Goal: Transaction & Acquisition: Purchase product/service

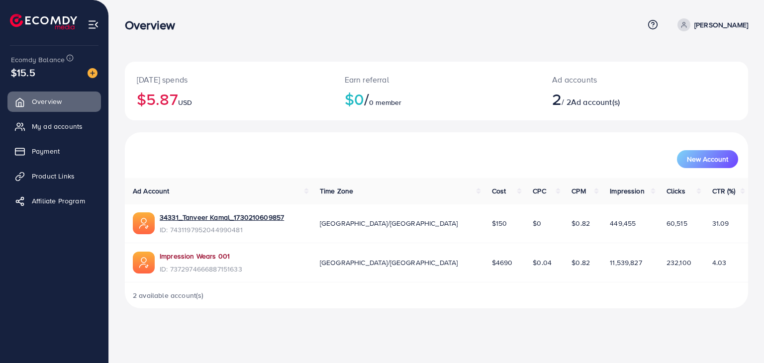
click at [187, 256] on link "Impression Wears 001" at bounding box center [195, 256] width 70 height 10
click at [56, 152] on span "Payment" at bounding box center [48, 151] width 28 height 10
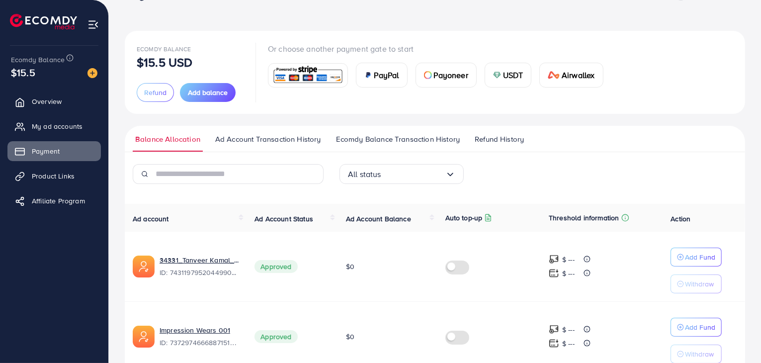
scroll to position [81, 0]
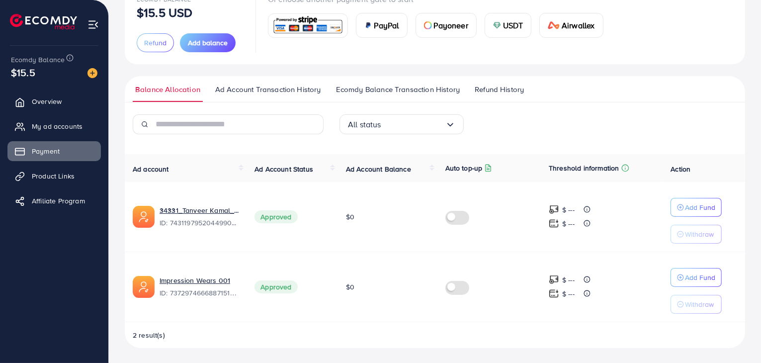
click at [443, 82] on ul "Balance Allocation Ad Account Transaction History Ecomdy Balance Transaction Hi…" at bounding box center [435, 89] width 620 height 26
click at [442, 85] on span "Ecomdy Balance Transaction History" at bounding box center [398, 89] width 124 height 11
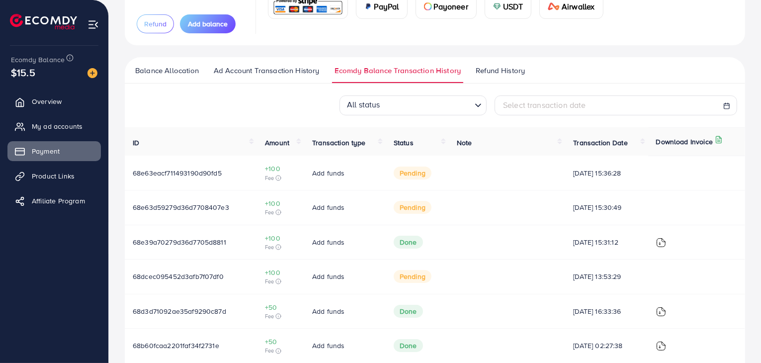
scroll to position [50, 0]
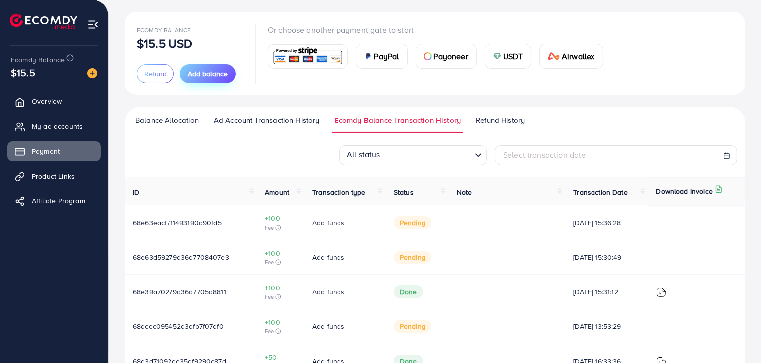
click at [203, 75] on span "Add balance" at bounding box center [208, 74] width 40 height 10
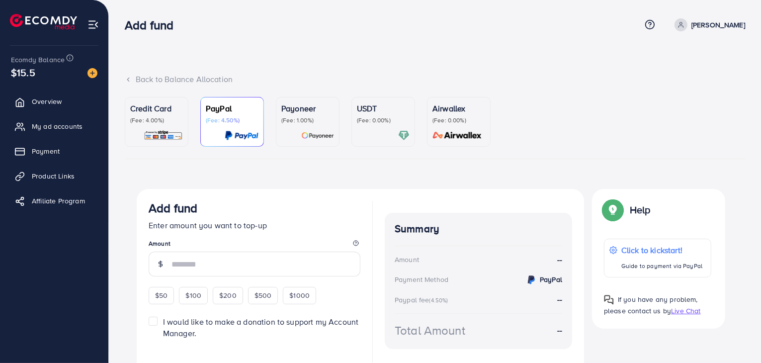
scroll to position [50, 0]
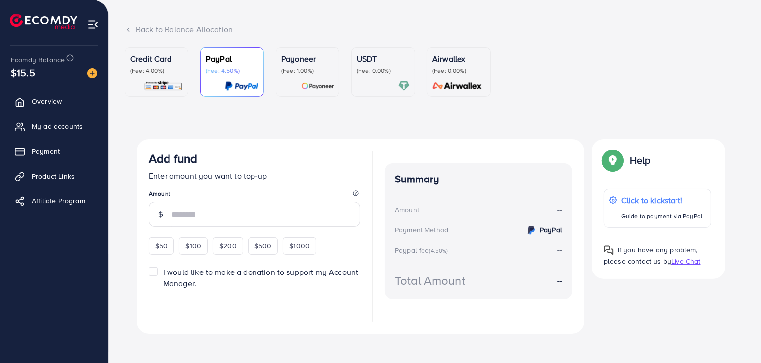
click at [156, 62] on p "Credit Card" at bounding box center [156, 59] width 53 height 12
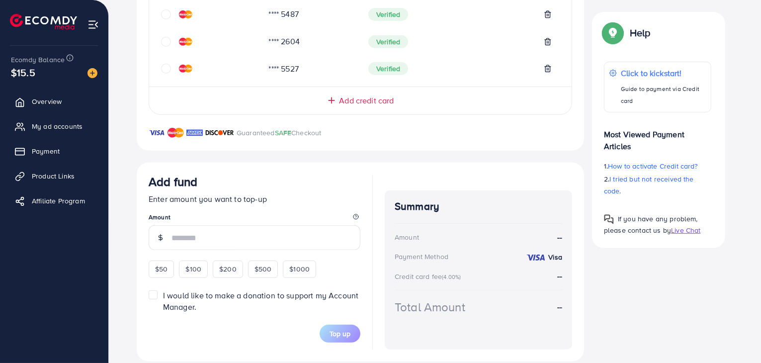
scroll to position [461, 0]
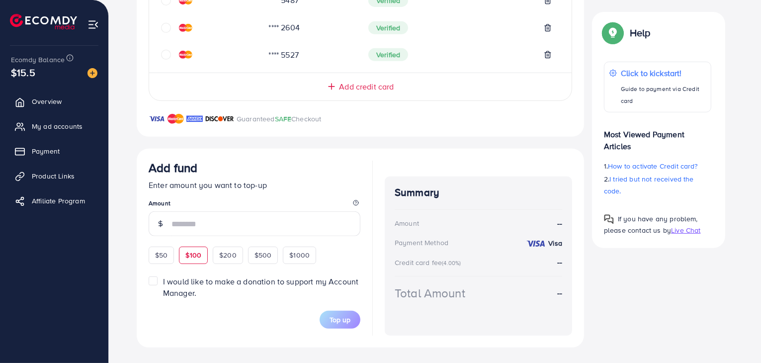
click at [191, 256] on span "$100" at bounding box center [193, 255] width 16 height 10
type input "***"
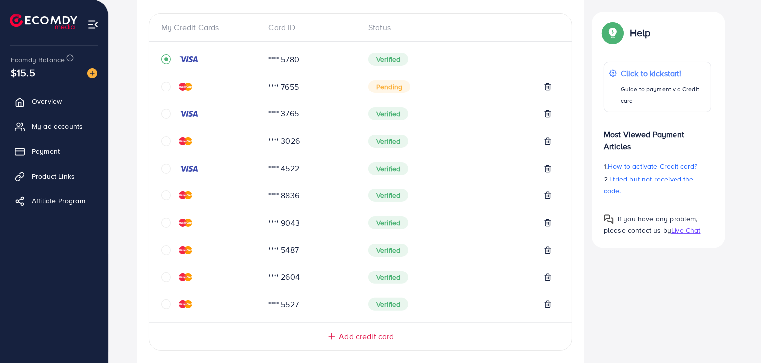
scroll to position [213, 0]
click at [167, 82] on icon "circle" at bounding box center [166, 86] width 10 height 10
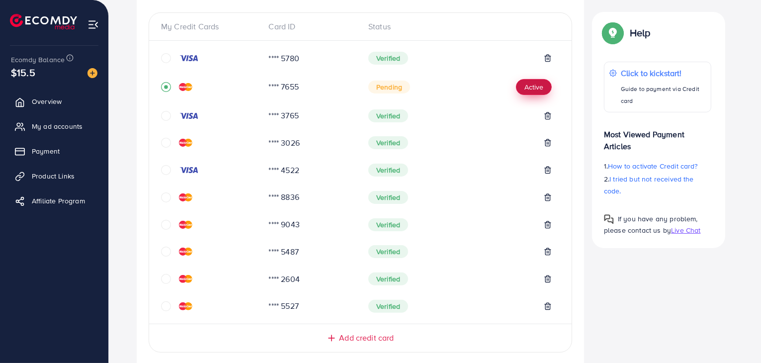
click at [530, 81] on button "Active" at bounding box center [534, 87] width 36 height 16
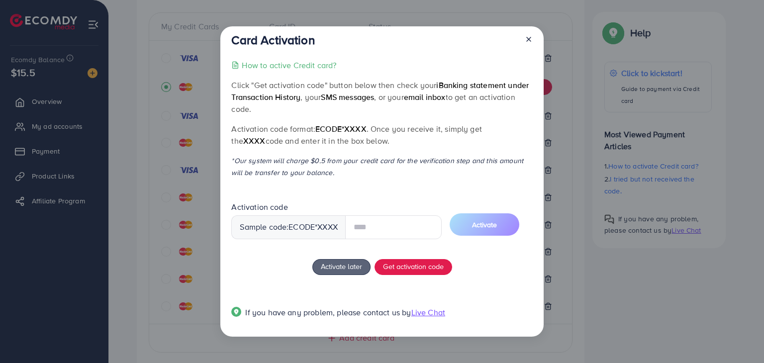
click at [388, 226] on input "text" at bounding box center [393, 227] width 96 height 24
click at [431, 268] on span "Get activation code" at bounding box center [413, 266] width 61 height 10
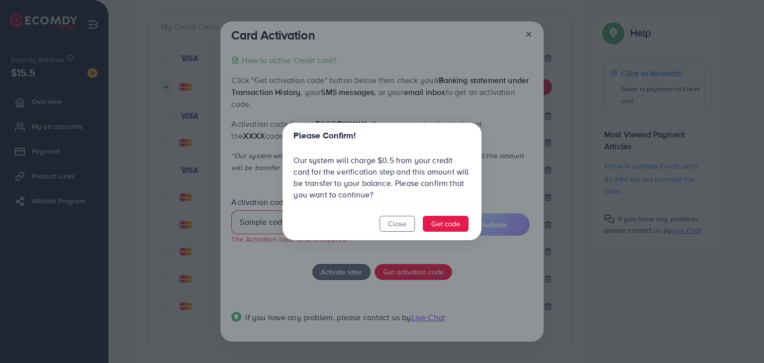
click at [243, 275] on div "Please Confirm! Our system will charge $0.5 from your credit card for the verif…" at bounding box center [382, 181] width 764 height 363
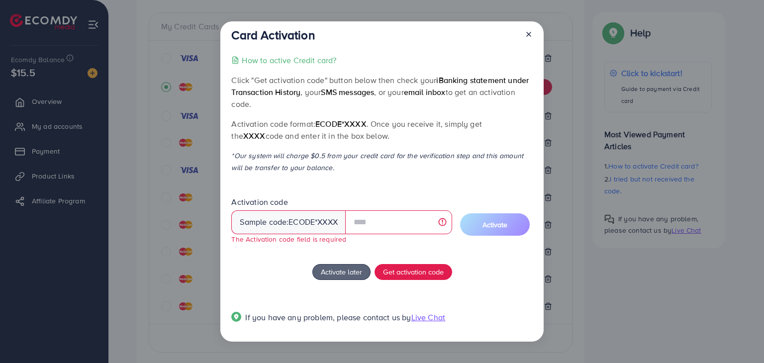
click at [531, 31] on icon at bounding box center [528, 34] width 8 height 8
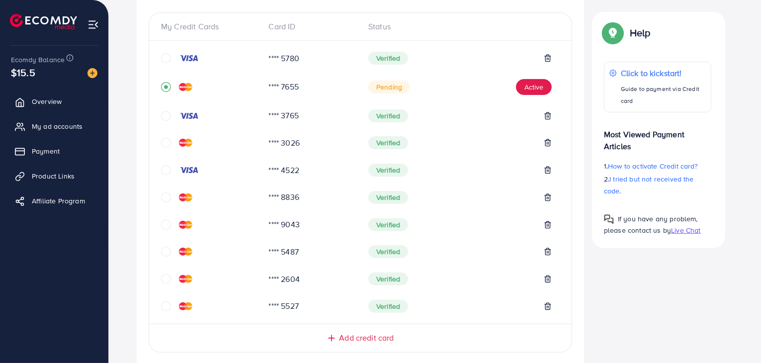
click at [356, 343] on div "My Credit Cards Card ID Status **** 5780 Verified **** 7655 Pending Active ****…" at bounding box center [361, 182] width 424 height 340
click at [361, 336] on span "Add credit card" at bounding box center [366, 337] width 55 height 11
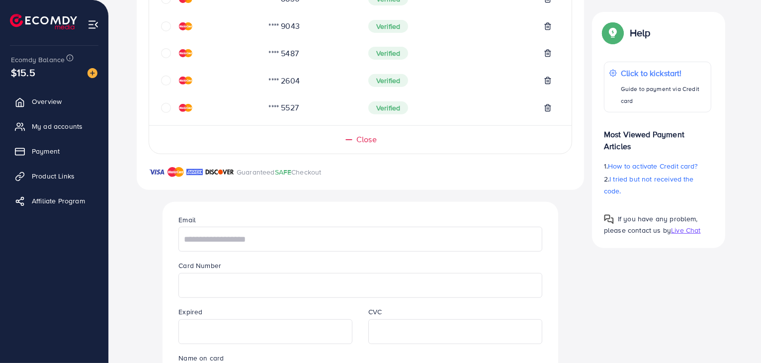
scroll to position [461, 0]
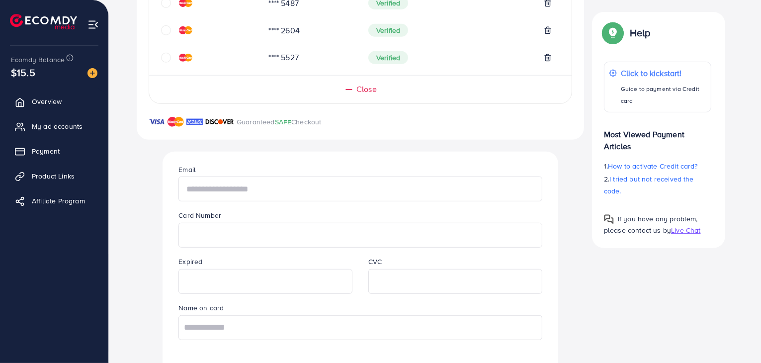
click at [255, 179] on input "text" at bounding box center [359, 188] width 363 height 25
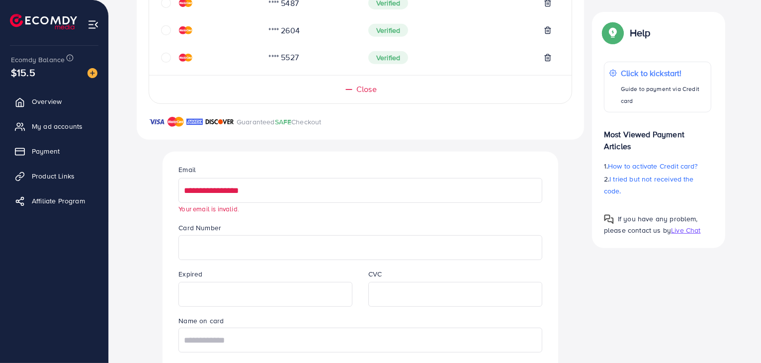
click at [285, 198] on input "**********" at bounding box center [359, 190] width 363 height 25
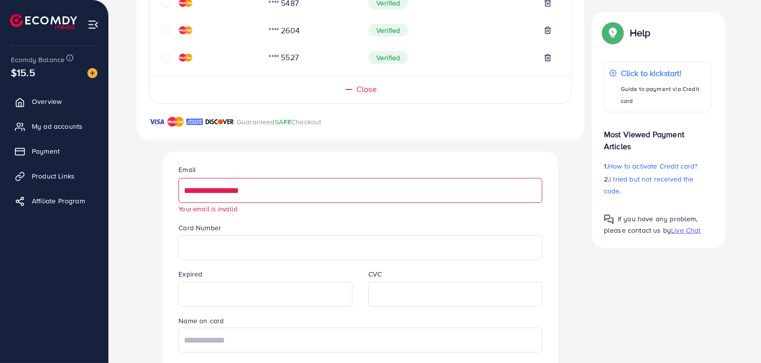
click at [262, 234] on div "Card Number" at bounding box center [360, 241] width 379 height 38
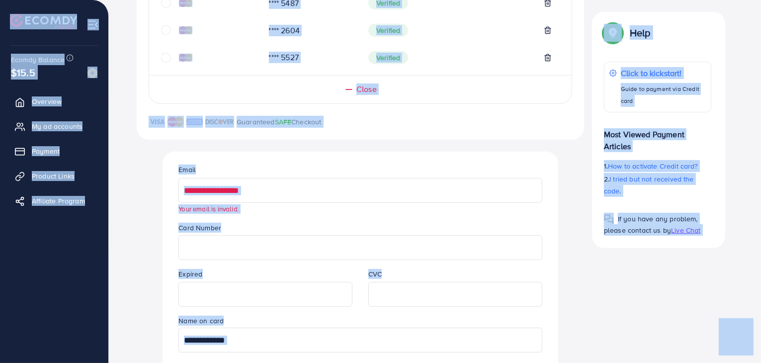
click at [275, 184] on input "**********" at bounding box center [359, 190] width 363 height 25
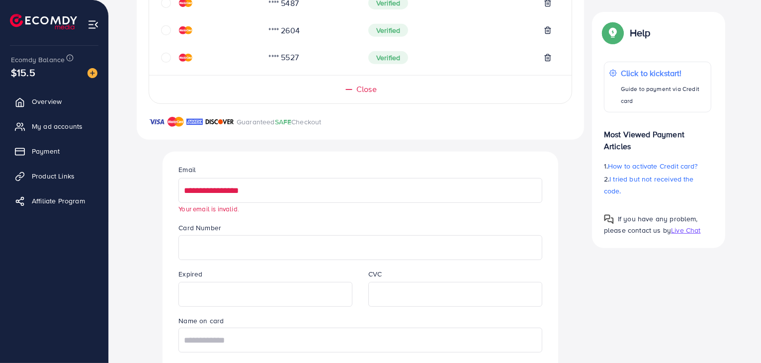
click at [273, 180] on input "**********" at bounding box center [359, 190] width 363 height 25
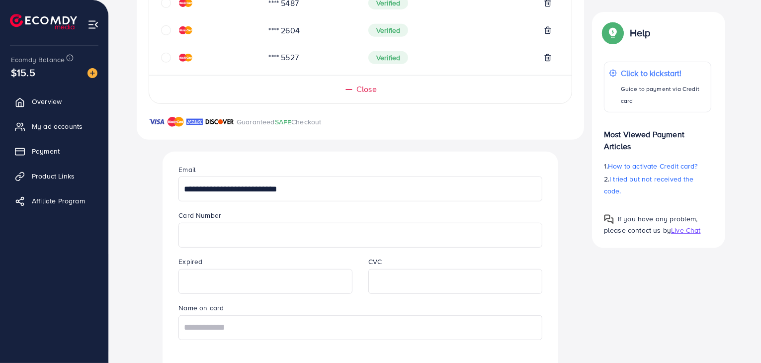
type input "**********"
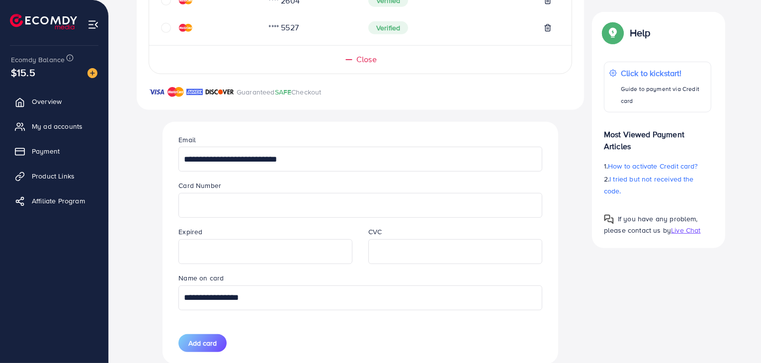
scroll to position [520, 0]
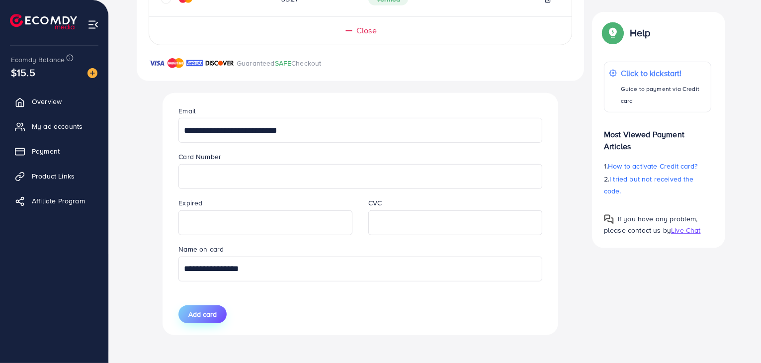
type input "**********"
click at [211, 313] on span "Add card" at bounding box center [202, 314] width 28 height 10
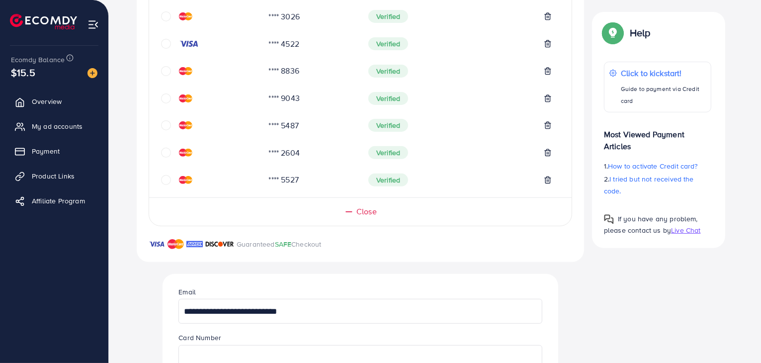
scroll to position [212, 0]
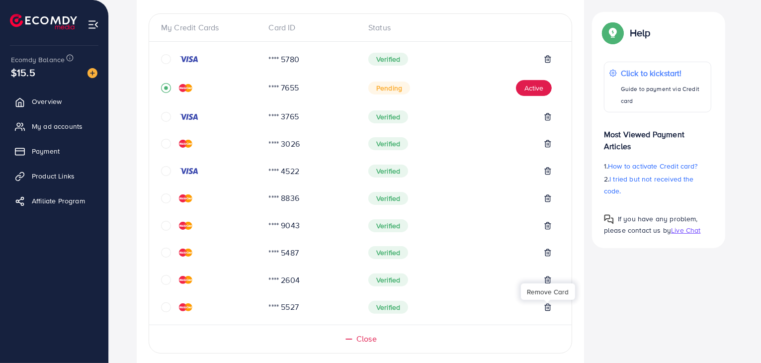
click at [546, 307] on icon at bounding box center [548, 307] width 8 height 8
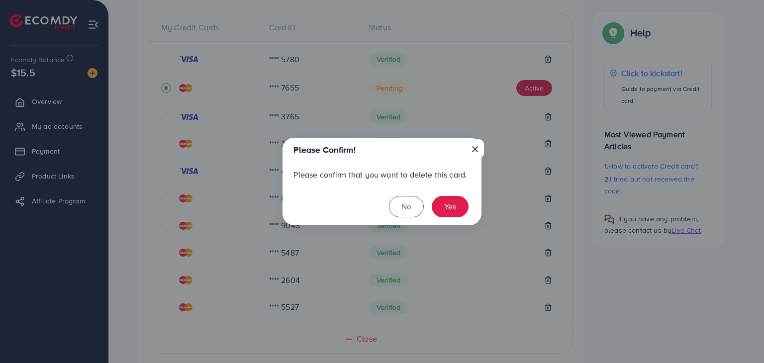
click at [478, 147] on button "×" at bounding box center [475, 148] width 18 height 19
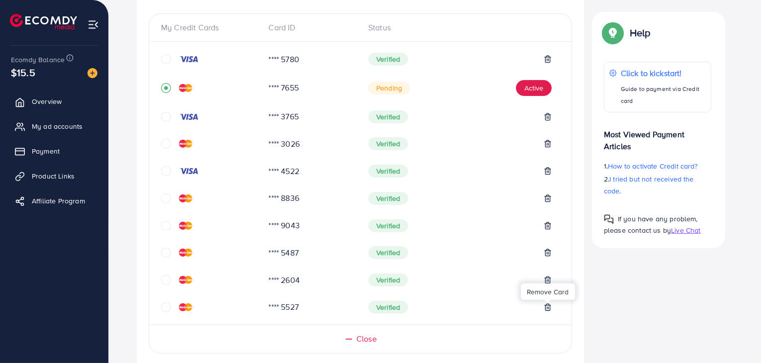
click at [161, 116] on icon "circle" at bounding box center [166, 117] width 10 height 10
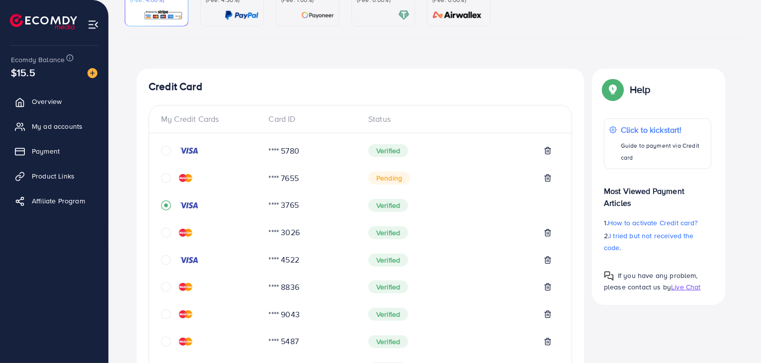
scroll to position [120, 0]
click at [546, 181] on icon at bounding box center [547, 178] width 4 height 6
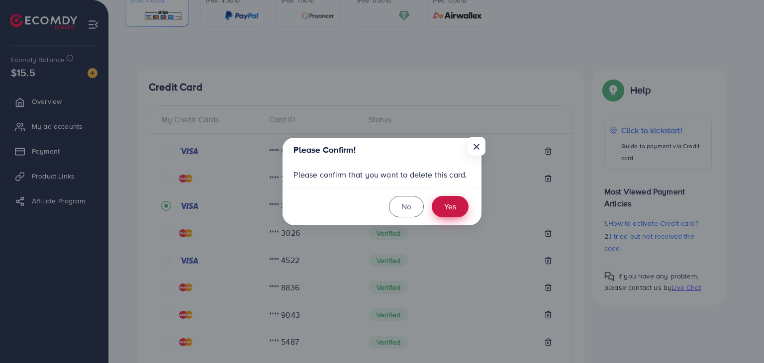
click at [447, 208] on button "Yes" at bounding box center [449, 206] width 37 height 21
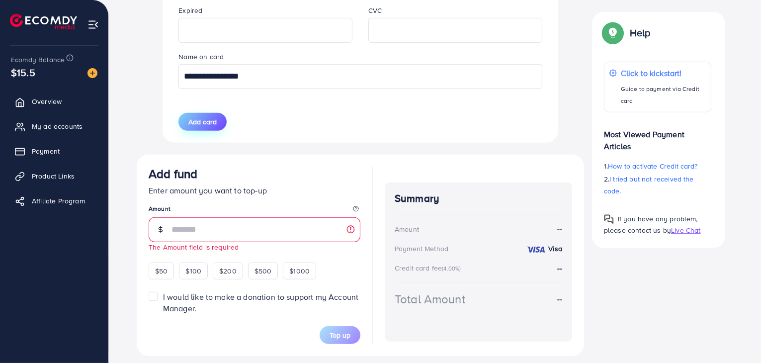
scroll to position [689, 0]
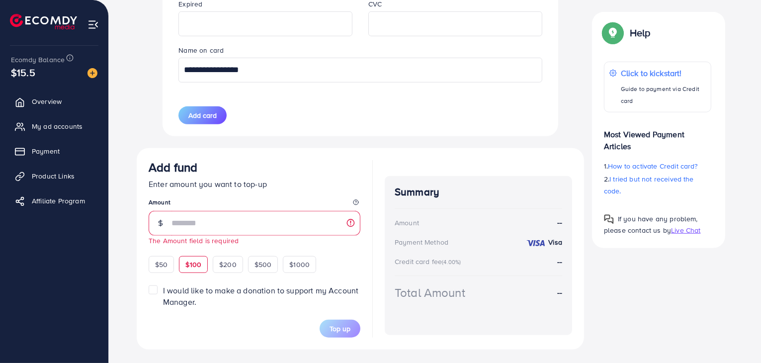
click at [197, 263] on span "$100" at bounding box center [193, 264] width 16 height 10
type input "***"
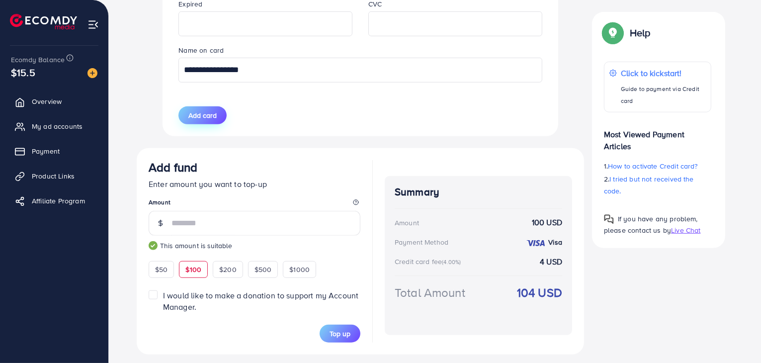
click at [202, 113] on span "Add card" at bounding box center [202, 115] width 28 height 10
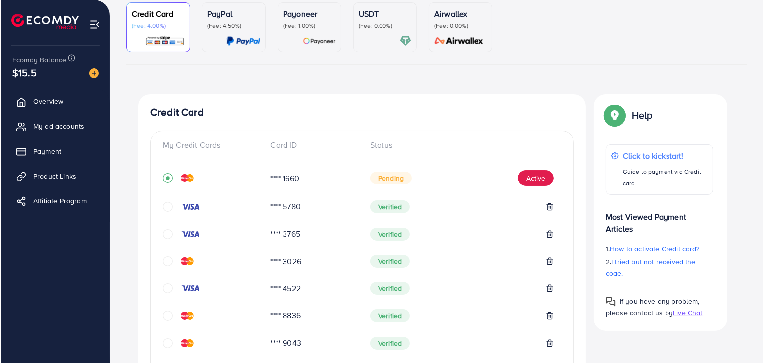
scroll to position [94, 0]
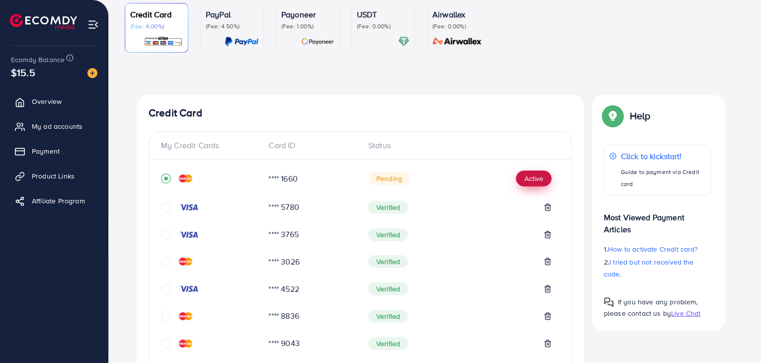
click at [521, 173] on button "Active" at bounding box center [534, 179] width 36 height 16
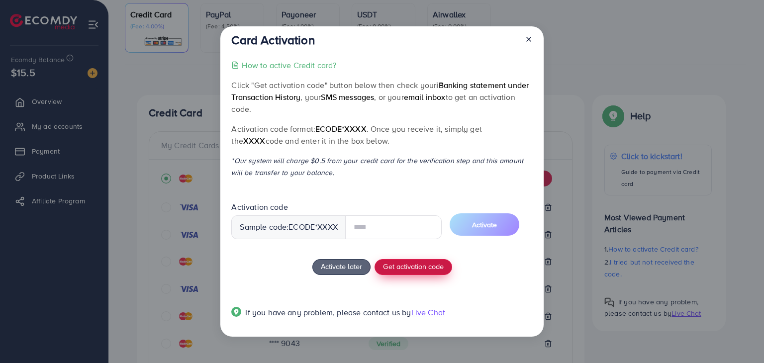
click at [400, 266] on span "Get activation code" at bounding box center [413, 266] width 61 height 10
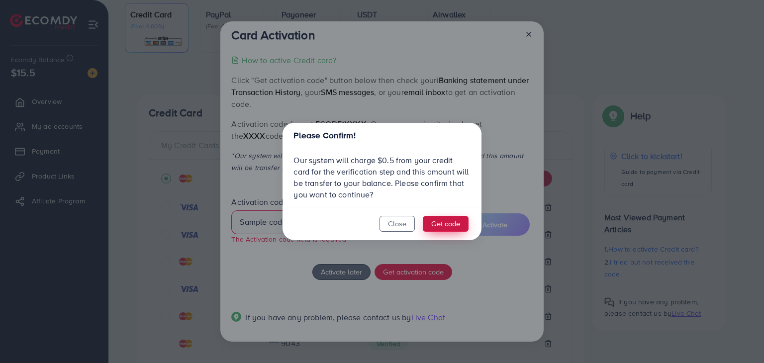
click at [441, 219] on button "Get code" at bounding box center [446, 224] width 46 height 16
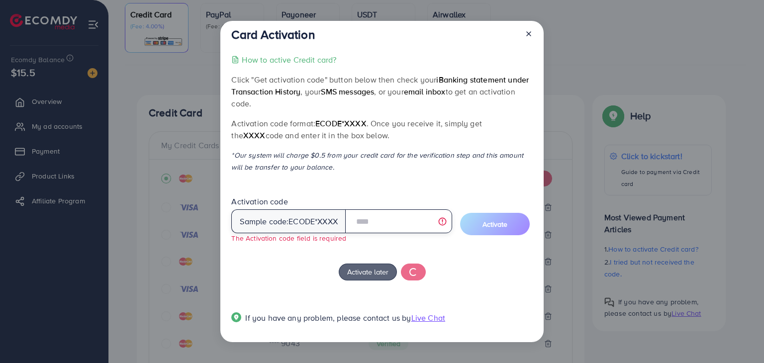
click at [367, 223] on input "text" at bounding box center [398, 221] width 107 height 24
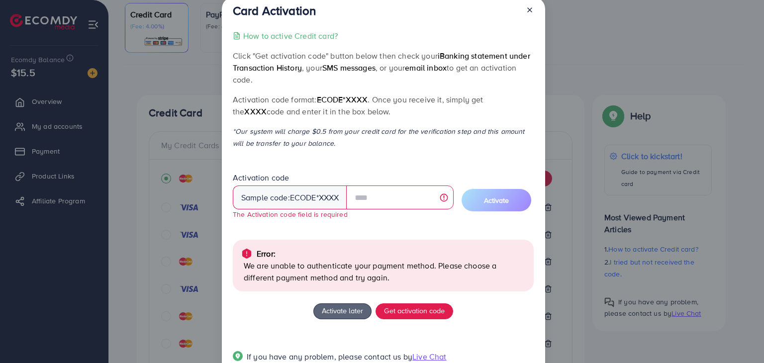
scroll to position [0, 0]
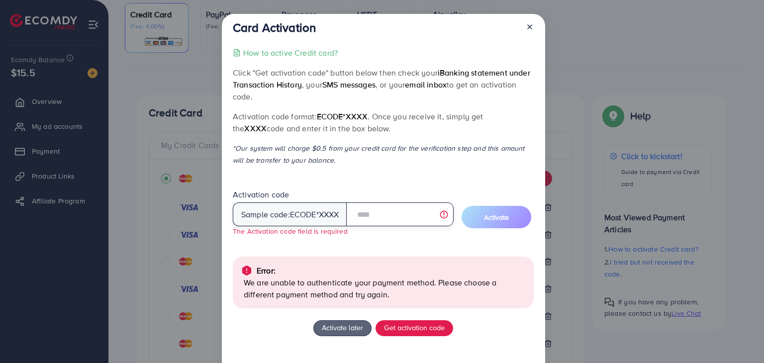
click at [368, 214] on input "text" at bounding box center [399, 214] width 107 height 24
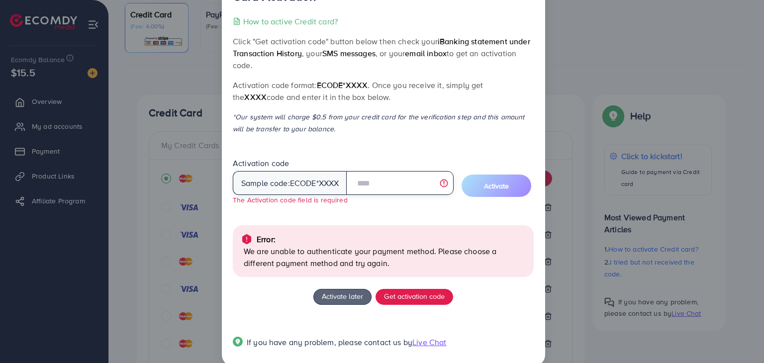
scroll to position [48, 0]
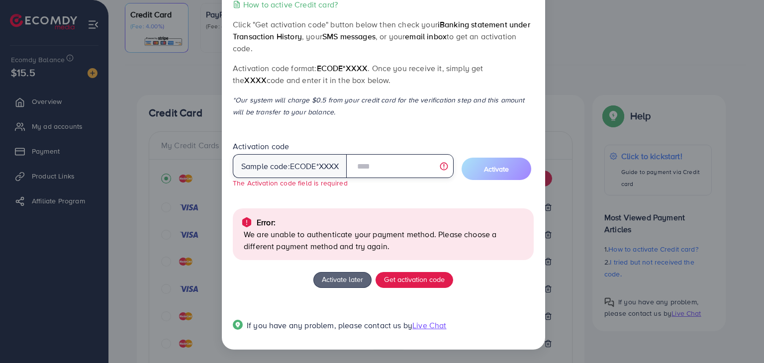
click at [372, 164] on input "text" at bounding box center [399, 166] width 107 height 24
click at [316, 249] on p "We are unable to authenticate your payment method. Please choose a different pa…" at bounding box center [385, 240] width 282 height 24
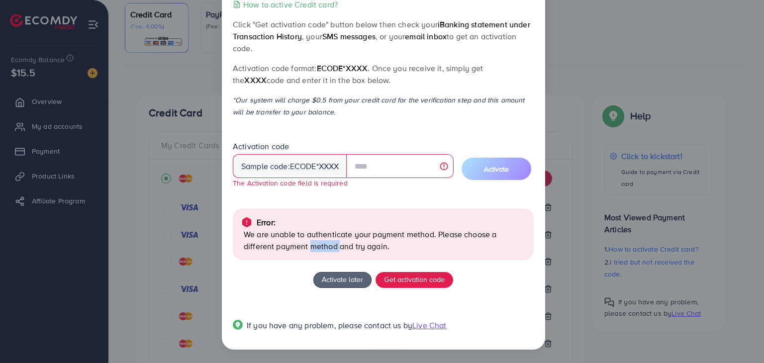
click at [316, 249] on p "We are unable to authenticate your payment method. Please choose a different pa…" at bounding box center [385, 240] width 282 height 24
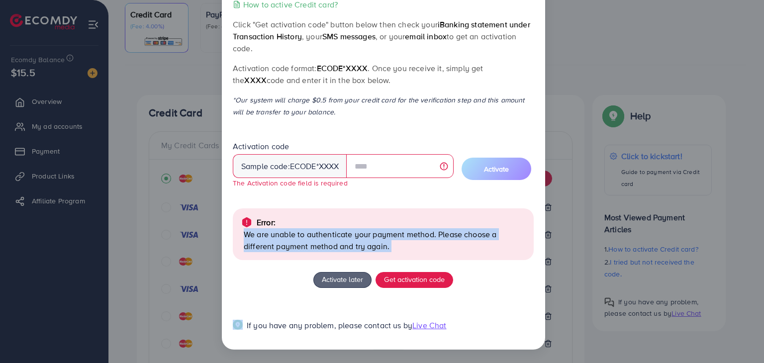
click at [316, 249] on p "We are unable to authenticate your payment method. Please choose a different pa…" at bounding box center [385, 240] width 282 height 24
click at [347, 239] on p "We are unable to authenticate your payment method. Please choose a different pa…" at bounding box center [385, 240] width 282 height 24
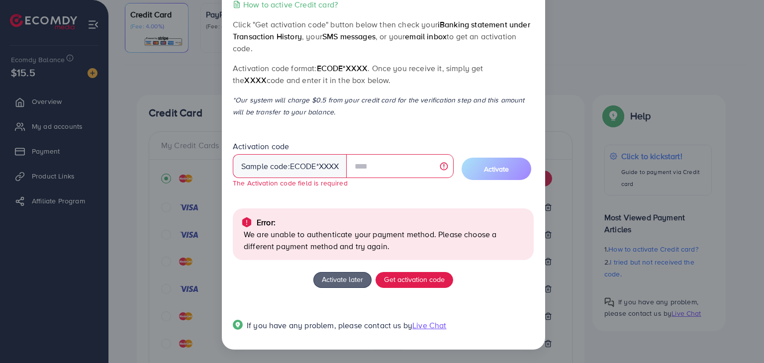
click at [387, 248] on p "We are unable to authenticate your payment method. Please choose a different pa…" at bounding box center [385, 240] width 282 height 24
click at [355, 243] on p "We are unable to authenticate your payment method. Please choose a different pa…" at bounding box center [385, 240] width 282 height 24
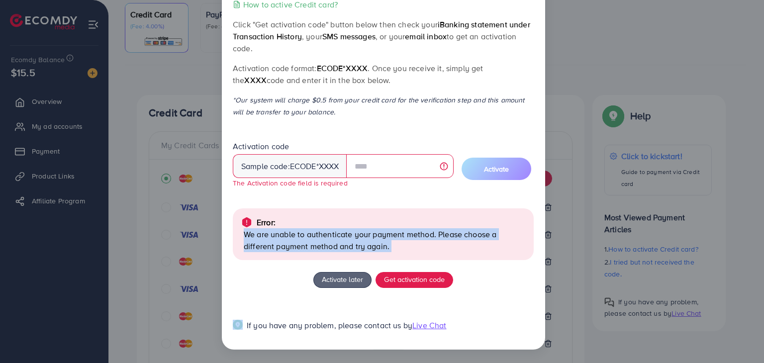
click at [355, 243] on p "We are unable to authenticate your payment method. Please choose a different pa…" at bounding box center [385, 240] width 282 height 24
click at [380, 242] on p "We are unable to authenticate your payment method. Please choose a different pa…" at bounding box center [385, 240] width 282 height 24
click at [403, 243] on p "We are unable to authenticate your payment method. Please choose a different pa…" at bounding box center [385, 240] width 282 height 24
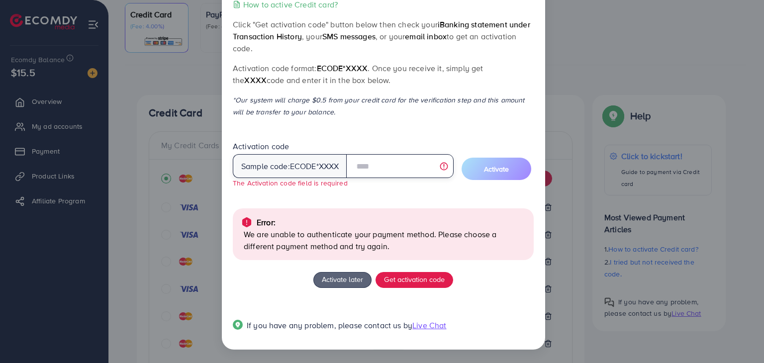
click at [360, 162] on input "text" at bounding box center [399, 166] width 107 height 24
click at [327, 235] on p "We are unable to authenticate your payment method. Please choose a different pa…" at bounding box center [385, 240] width 282 height 24
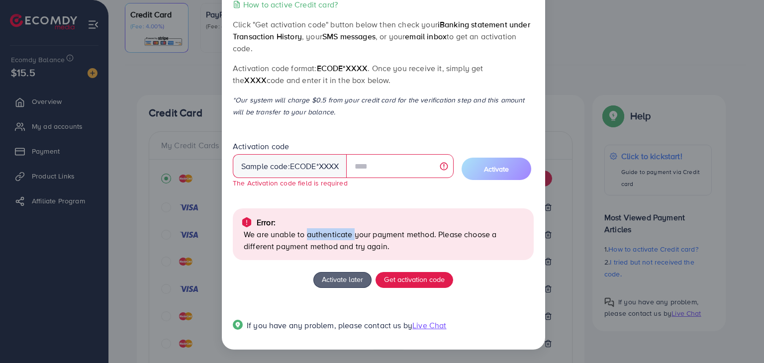
click at [327, 235] on p "We are unable to authenticate your payment method. Please choose a different pa…" at bounding box center [385, 240] width 282 height 24
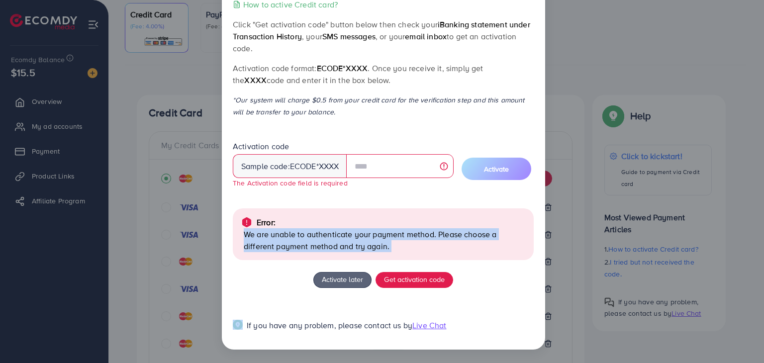
click at [327, 235] on p "We are unable to authenticate your payment method. Please choose a different pa…" at bounding box center [385, 240] width 282 height 24
click at [326, 248] on p "We are unable to authenticate your payment method. Please choose a different pa…" at bounding box center [385, 240] width 282 height 24
click at [364, 247] on p "We are unable to authenticate your payment method. Please choose a different pa…" at bounding box center [385, 240] width 282 height 24
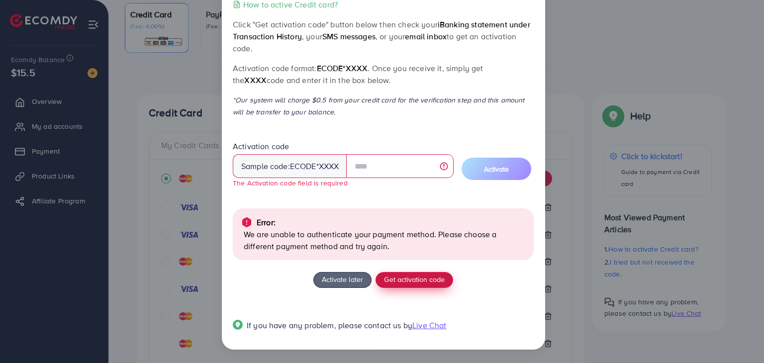
click at [409, 277] on span "Get activation code" at bounding box center [414, 279] width 61 height 10
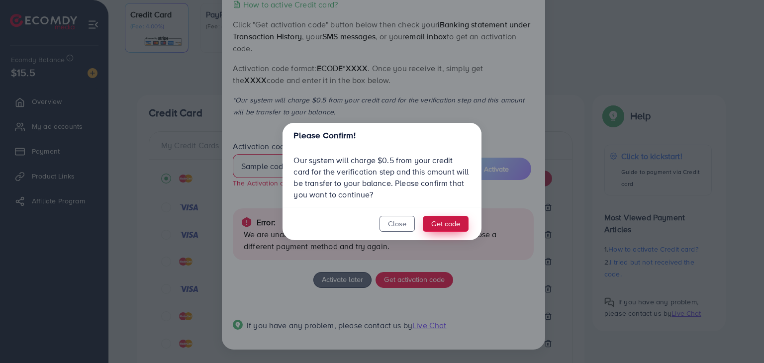
click at [454, 226] on button "Get code" at bounding box center [446, 224] width 46 height 16
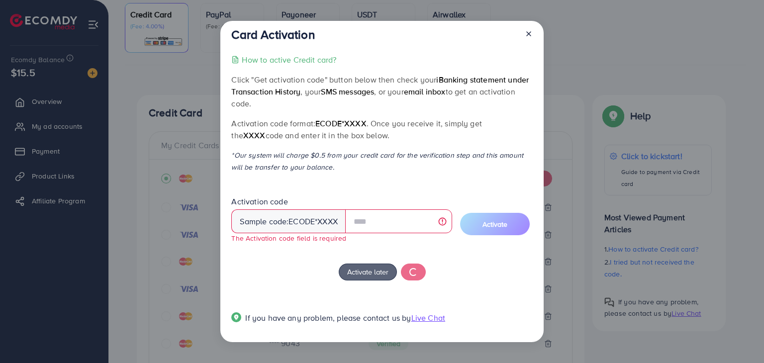
scroll to position [0, 0]
click at [358, 225] on input "text" at bounding box center [398, 221] width 107 height 24
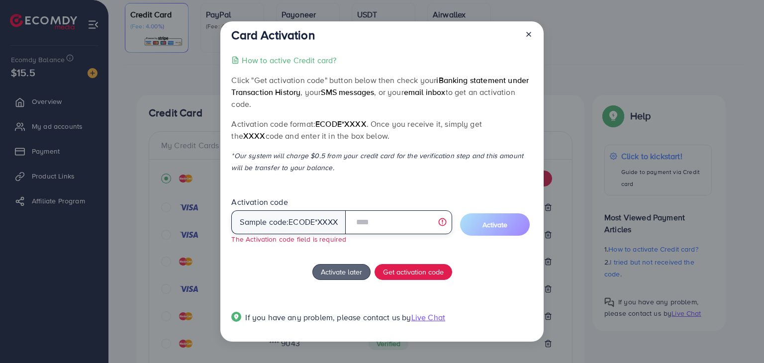
click at [389, 223] on input "text" at bounding box center [398, 222] width 107 height 24
type input "*"
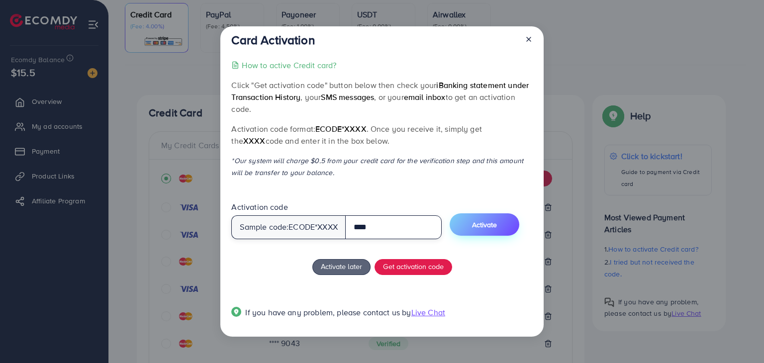
type input "****"
click at [489, 217] on button "Activate" at bounding box center [484, 224] width 70 height 22
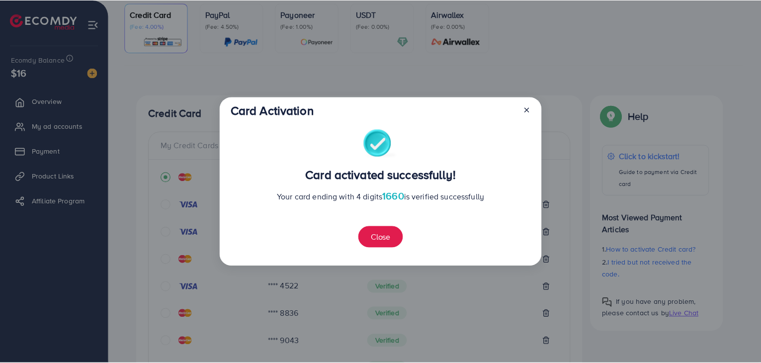
scroll to position [461, 0]
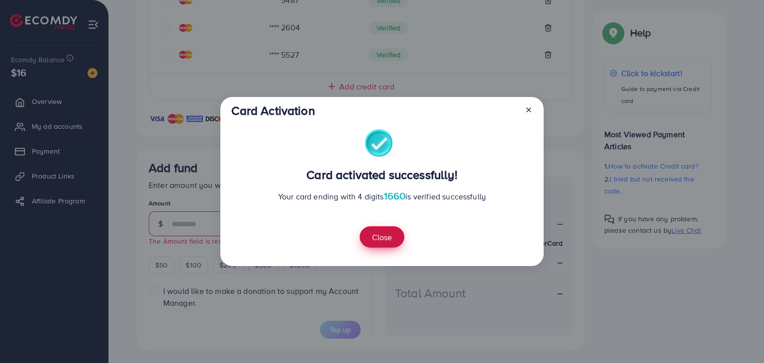
click at [376, 237] on button "Close" at bounding box center [381, 236] width 45 height 21
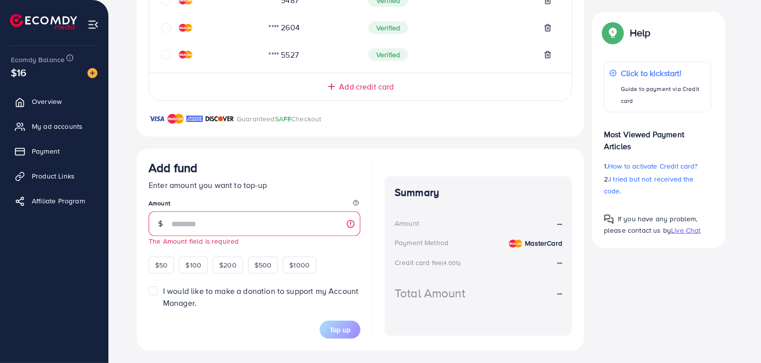
scroll to position [464, 0]
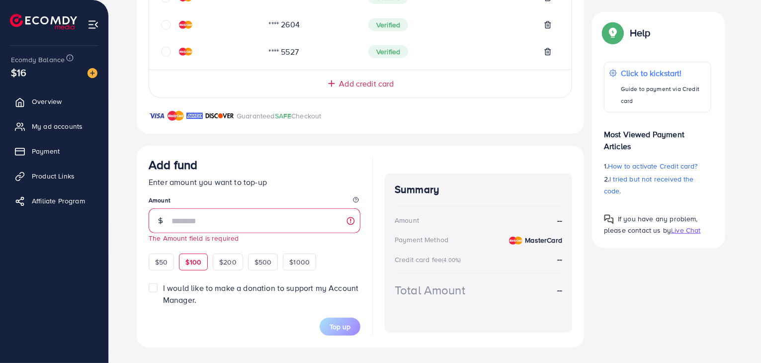
click at [181, 259] on div "$100" at bounding box center [193, 262] width 29 height 17
type input "***"
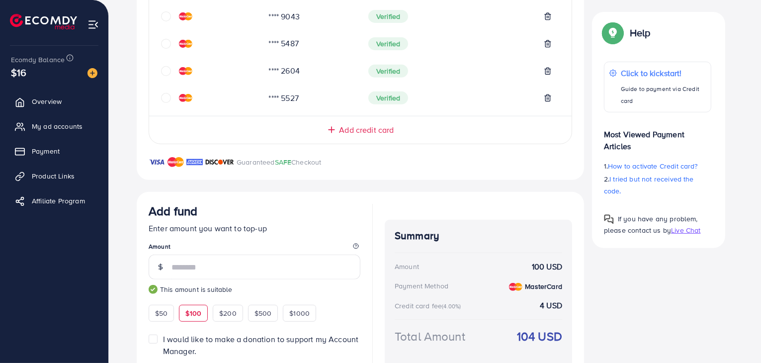
scroll to position [469, 0]
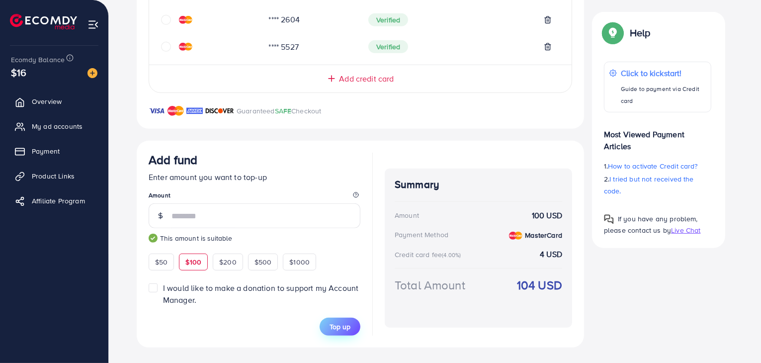
click at [348, 327] on span "Top up" at bounding box center [340, 327] width 21 height 10
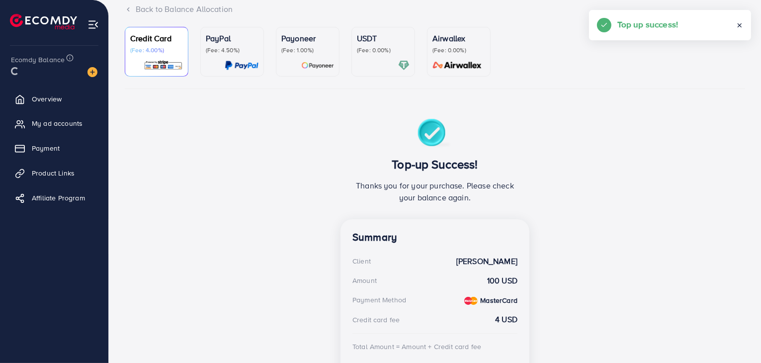
scroll to position [179, 0]
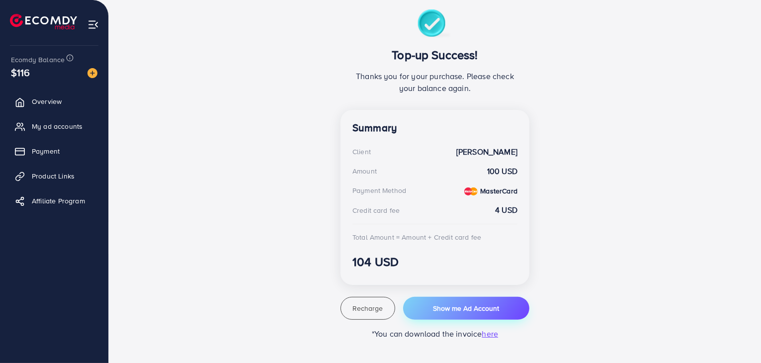
click at [471, 301] on button "Show me Ad Account" at bounding box center [466, 308] width 126 height 23
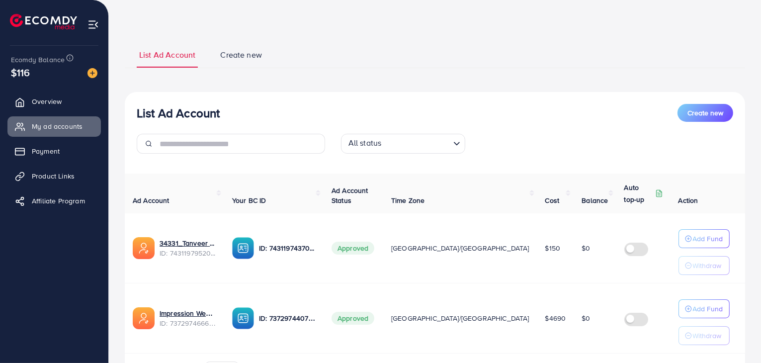
scroll to position [50, 0]
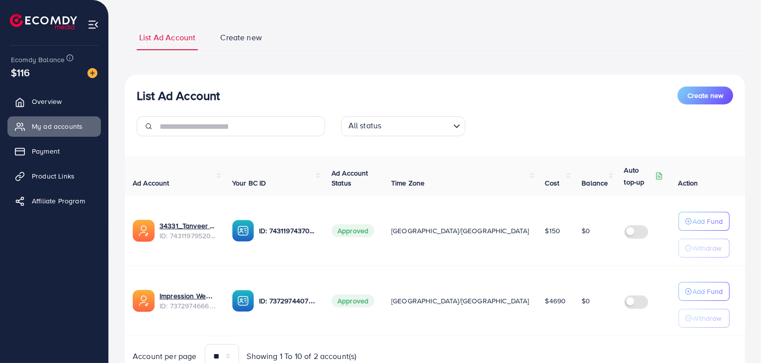
click at [125, 268] on td "Impression Wears 001 ID: 7372974666887151633" at bounding box center [174, 301] width 99 height 70
click at [195, 295] on link "Impression Wears 001" at bounding box center [188, 296] width 57 height 10
click at [193, 295] on link "Impression Wears 001" at bounding box center [188, 296] width 57 height 10
click at [50, 145] on link "Payment" at bounding box center [53, 151] width 93 height 20
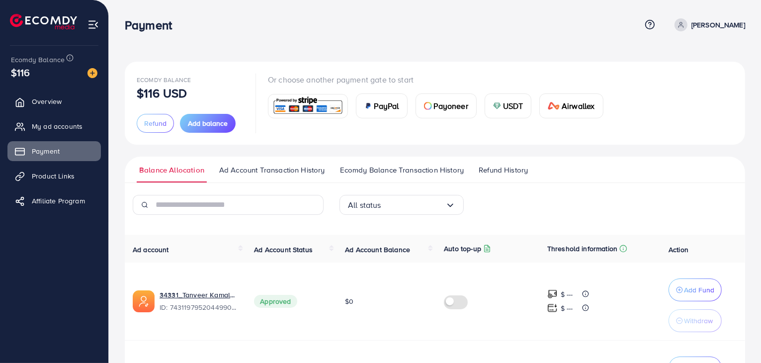
click at [378, 166] on span "Ecomdy Balance Transaction History" at bounding box center [402, 170] width 124 height 11
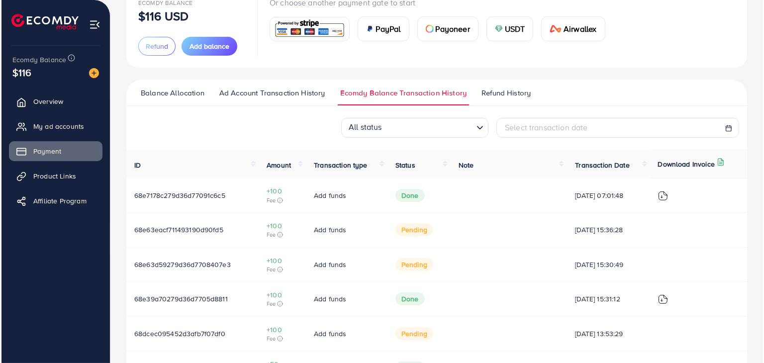
scroll to position [99, 0]
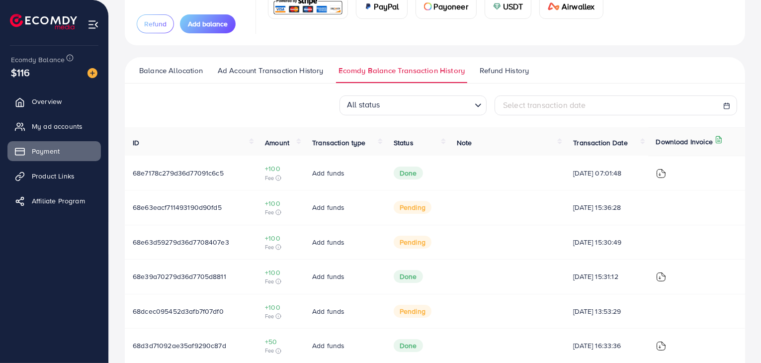
click at [660, 177] on img at bounding box center [661, 174] width 10 height 10
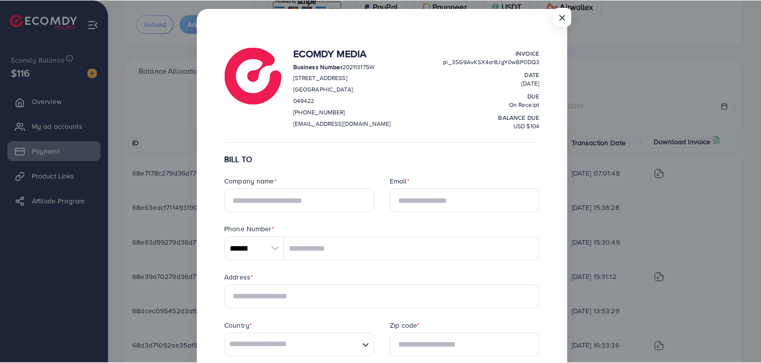
scroll to position [0, 0]
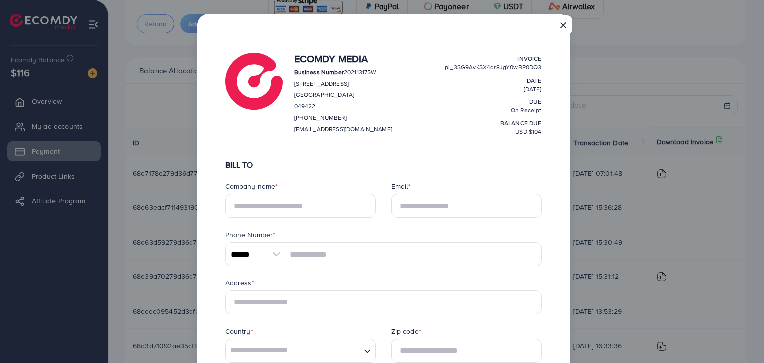
click at [569, 25] on button "×" at bounding box center [563, 24] width 18 height 19
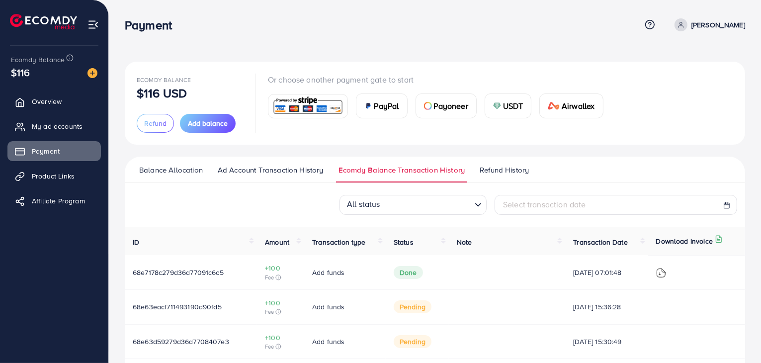
click at [664, 270] on img at bounding box center [661, 273] width 10 height 10
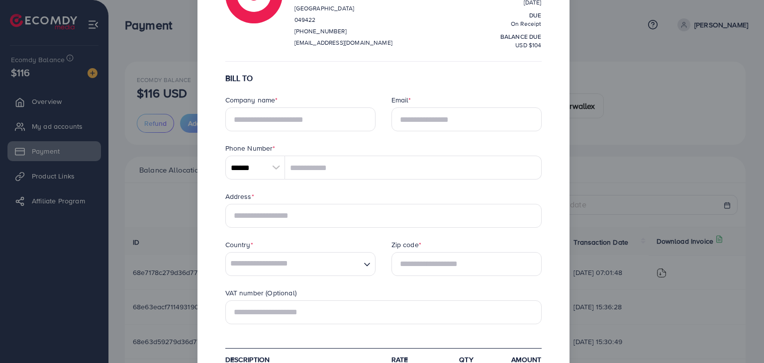
scroll to position [71, 0]
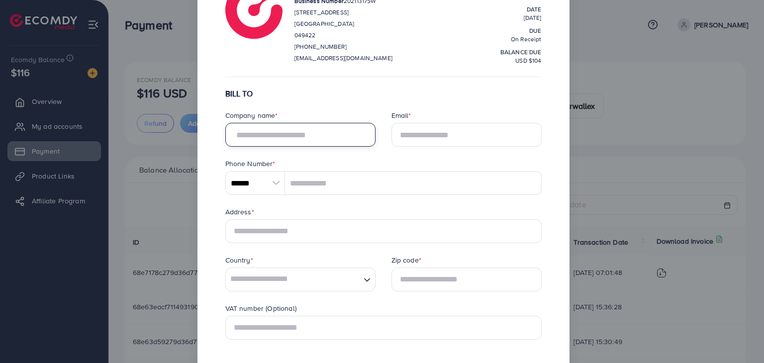
click at [277, 136] on input "text" at bounding box center [300, 135] width 150 height 24
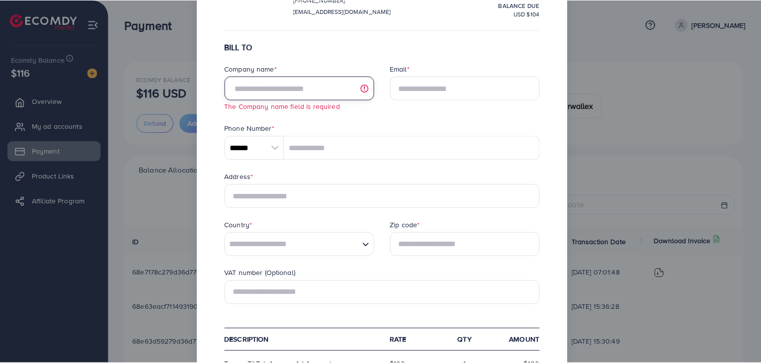
scroll to position [0, 0]
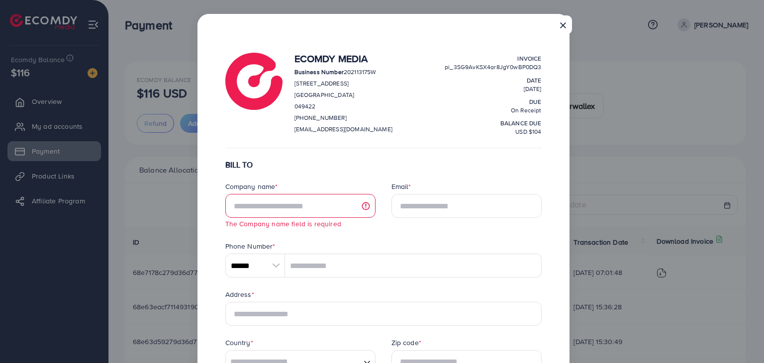
click at [564, 25] on button "×" at bounding box center [563, 24] width 18 height 19
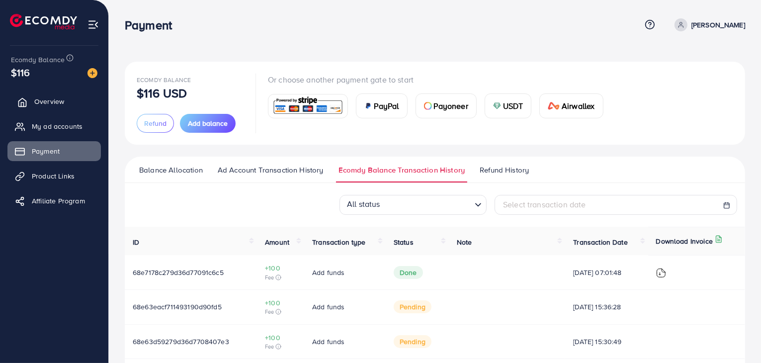
click at [49, 105] on span "Overview" at bounding box center [49, 101] width 30 height 10
